Goal: Browse casually

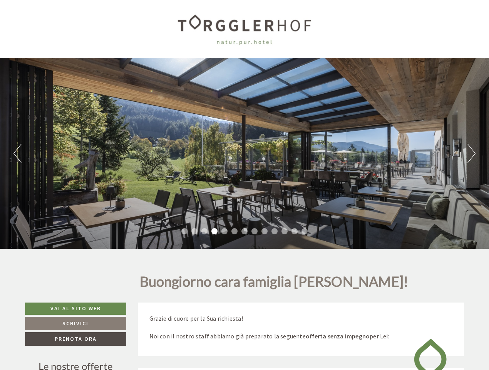
click at [245, 185] on div "Previous Next 1 2 3 4 5 6 7 8 9 10 11 12 13" at bounding box center [244, 153] width 489 height 191
click at [17, 153] on button "Previous" at bounding box center [17, 153] width 8 height 19
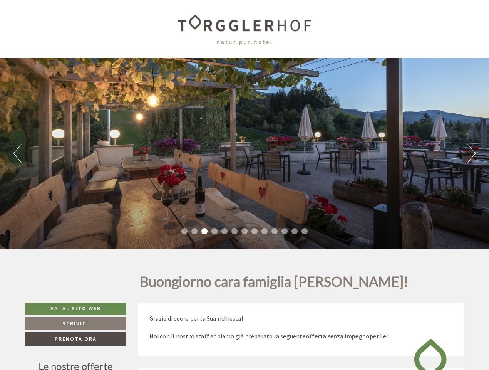
click at [245, 153] on div "Previous Next 1 2 3 4 5 6 7 8 9 10 11 12 13" at bounding box center [244, 153] width 489 height 191
click at [472, 153] on button "Next" at bounding box center [472, 153] width 8 height 19
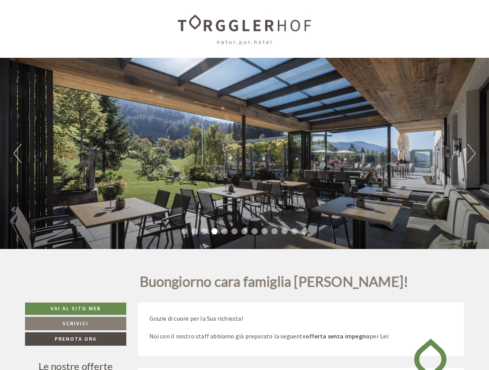
click at [185, 231] on li "1" at bounding box center [185, 231] width 6 height 6
click at [195, 231] on li "2" at bounding box center [195, 231] width 6 height 6
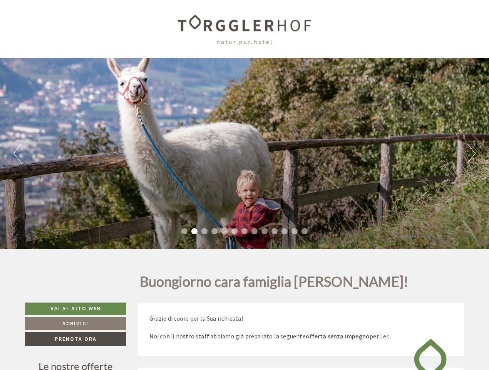
click at [205, 231] on li "3" at bounding box center [205, 231] width 6 height 6
click at [215, 231] on li "4" at bounding box center [215, 231] width 6 height 6
click at [225, 231] on li "5" at bounding box center [225, 231] width 6 height 6
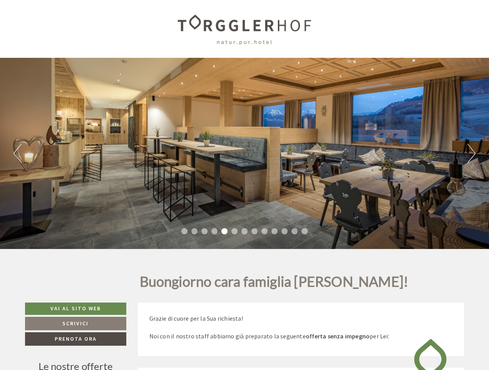
click at [235, 231] on li "6" at bounding box center [235, 231] width 6 height 6
